Goal: Obtain resource: Download file/media

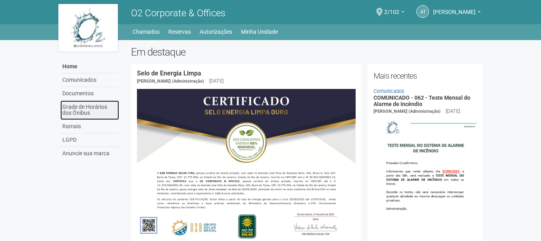
click at [92, 103] on link "Grade de Horários dos Ônibus" at bounding box center [89, 109] width 59 height 19
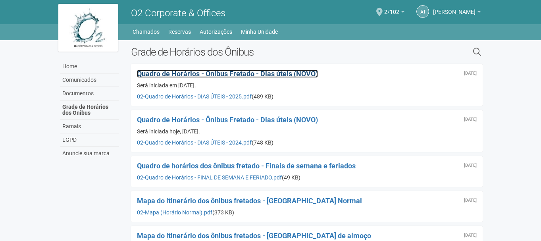
click at [165, 75] on span "Quadro de Horários - Ônibus Fretado - Dias úteis (NOVO)" at bounding box center [227, 73] width 181 height 8
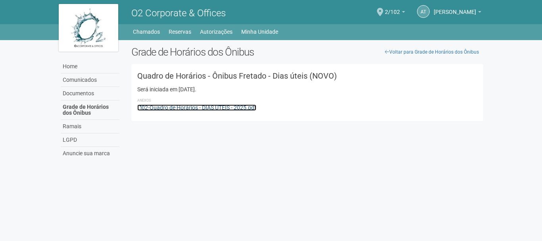
click at [237, 107] on link "02-Quadro de Horários - DIAS ÚTEIS - 2025.pdf" at bounding box center [196, 107] width 119 height 6
